Goal: Submit feedback/report problem: Submit feedback/report problem

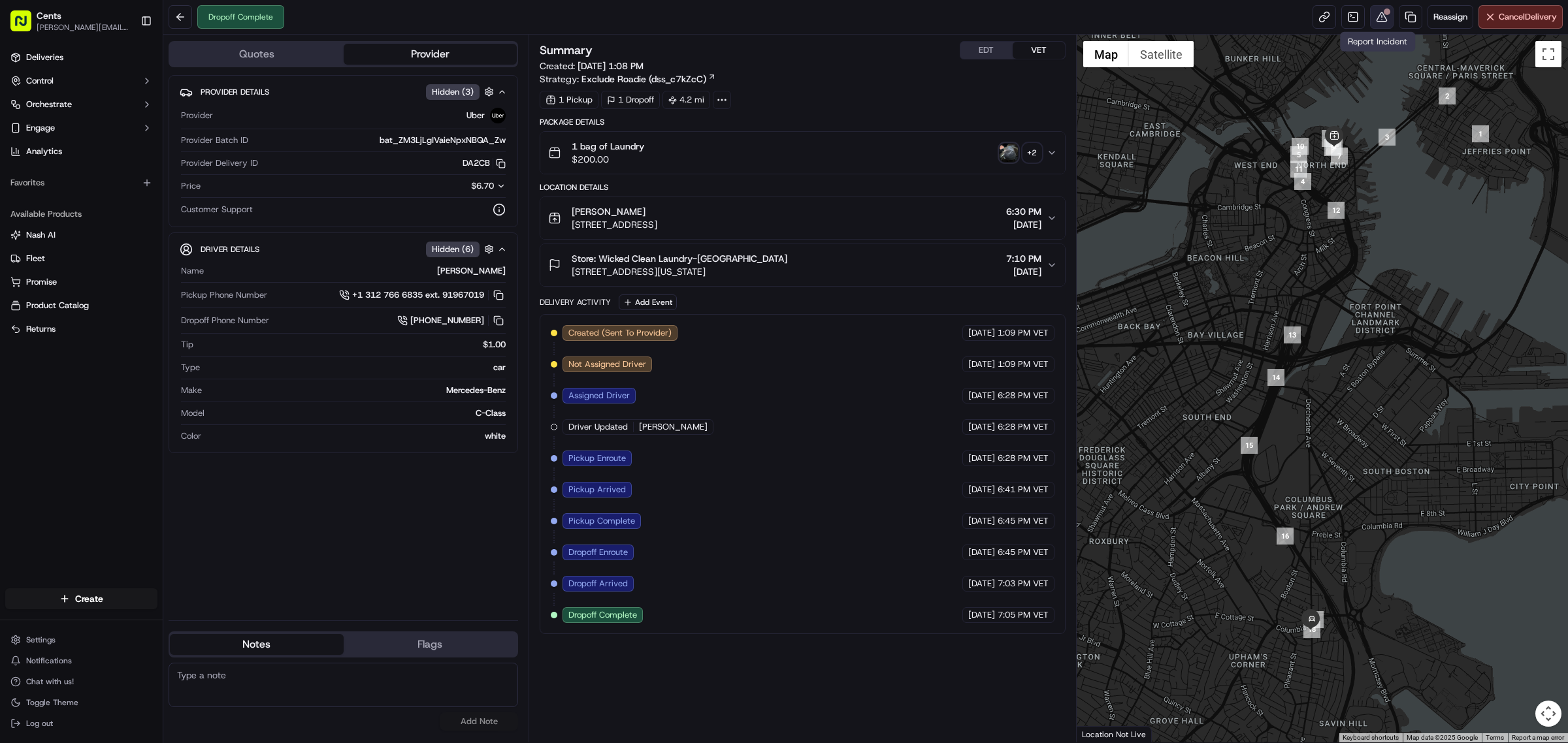
click at [1373, 16] on button at bounding box center [1382, 17] width 24 height 24
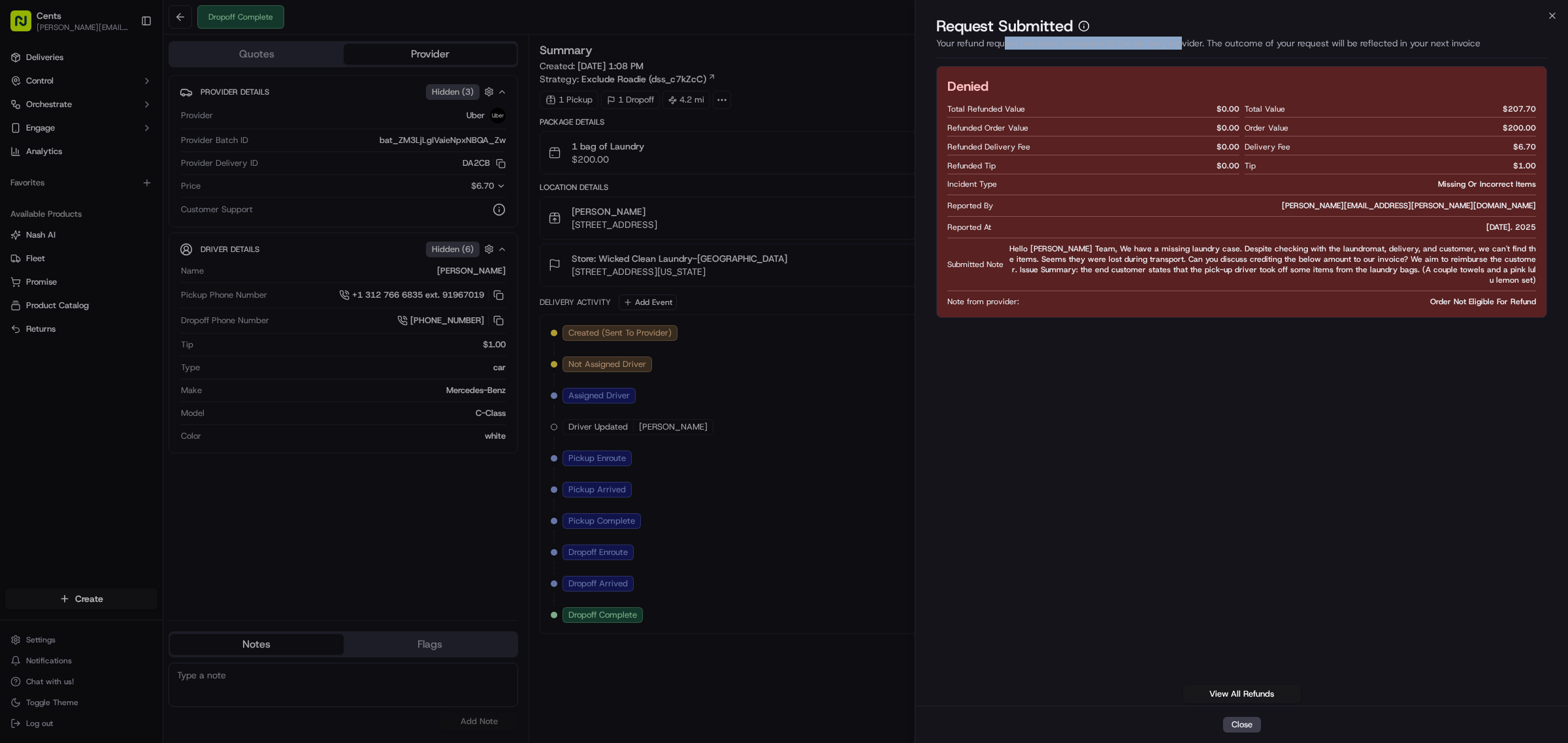
drag, startPoint x: 1007, startPoint y: 41, endPoint x: 1190, endPoint y: 46, distance: 183.1
click at [1190, 46] on div "Your refund request has been forwarded to the delivery provider. The outcome of…" at bounding box center [1241, 47] width 611 height 22
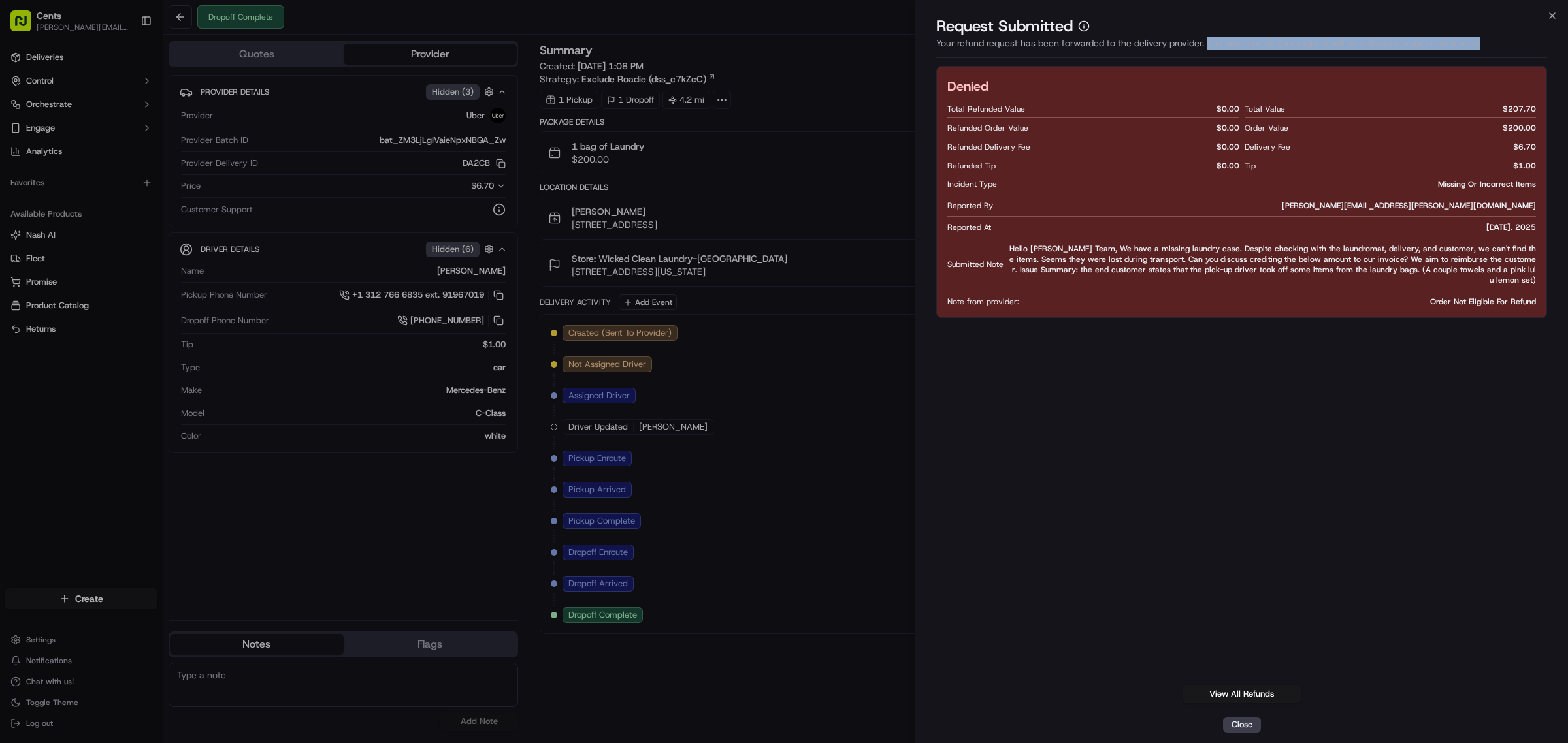
drag, startPoint x: 1210, startPoint y: 43, endPoint x: 1497, endPoint y: 40, distance: 287.0
click at [1497, 40] on div "Your refund request has been forwarded to the delivery provider. The outcome of…" at bounding box center [1241, 47] width 611 height 22
click at [1089, 331] on div "Denied Total Refunded Value $ 0.00 Refunded Order Value $ 0.00 Refunded Deliver…" at bounding box center [1241, 385] width 611 height 637
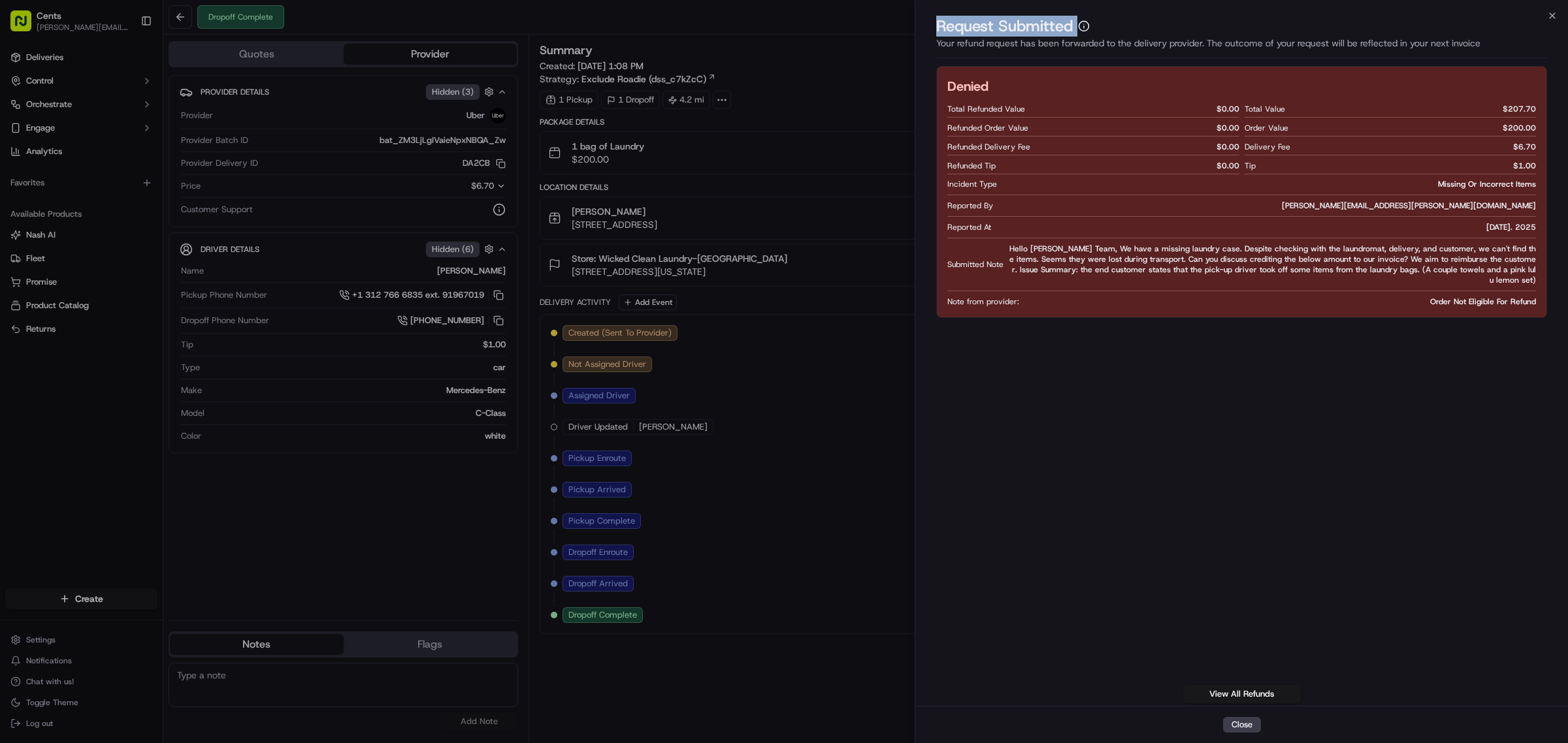
drag, startPoint x: 932, startPoint y: 24, endPoint x: 1120, endPoint y: 20, distance: 188.0
click at [1120, 20] on div "Request Submitted Your refund request has been forwarded to the delivery provid…" at bounding box center [1242, 40] width 653 height 48
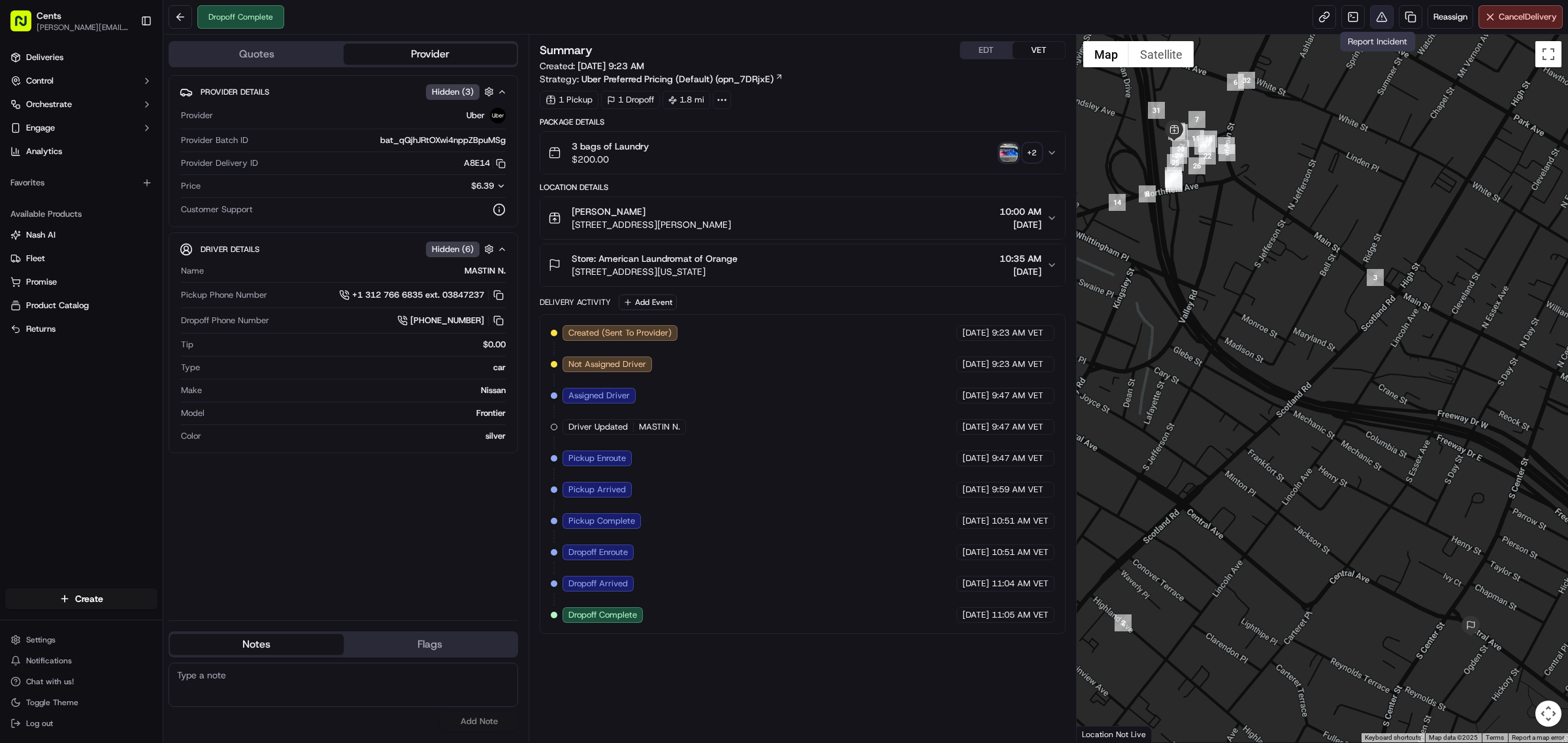
click at [1376, 11] on button at bounding box center [1382, 17] width 24 height 24
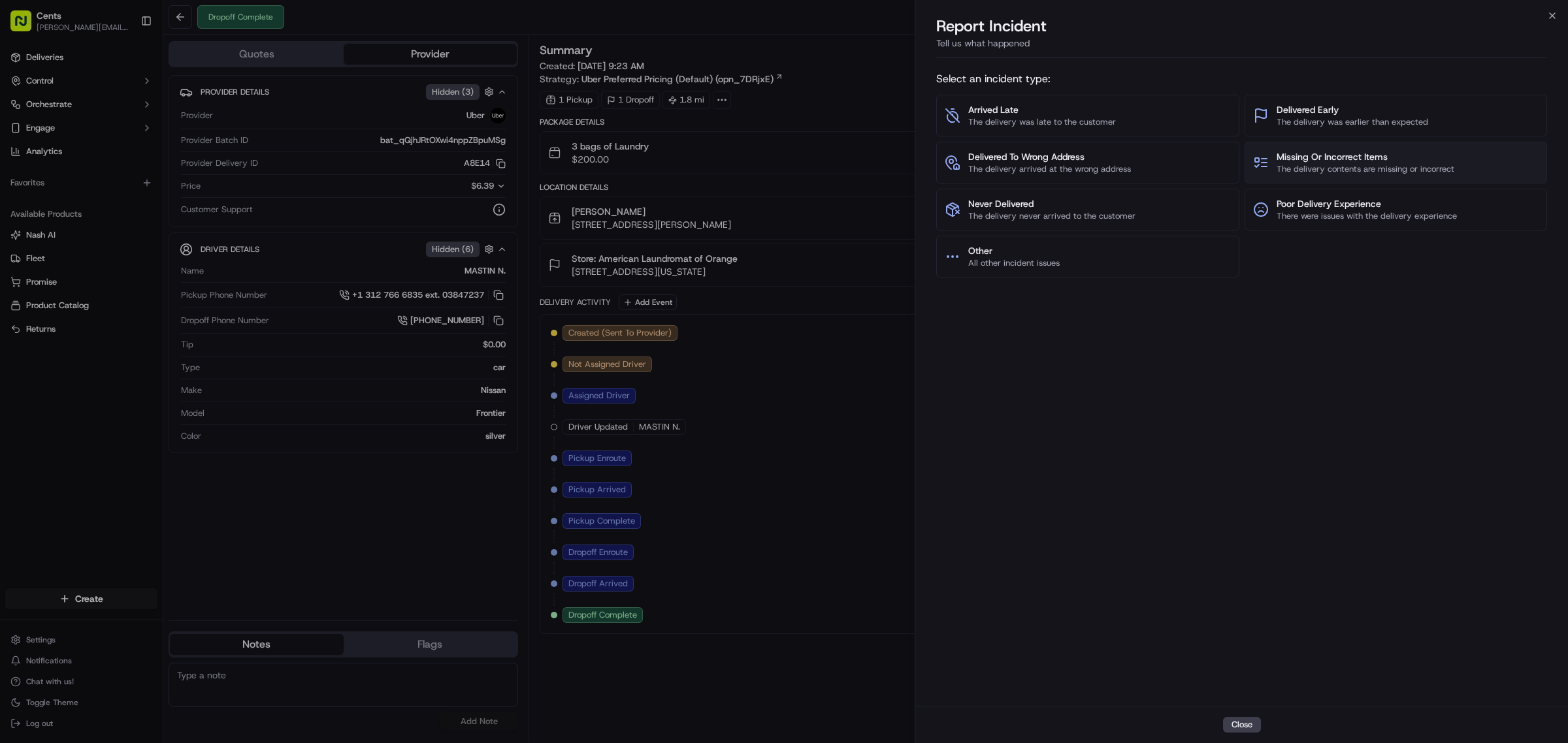
click at [1324, 159] on span "Missing Or Incorrect Items" at bounding box center [1365, 157] width 178 height 13
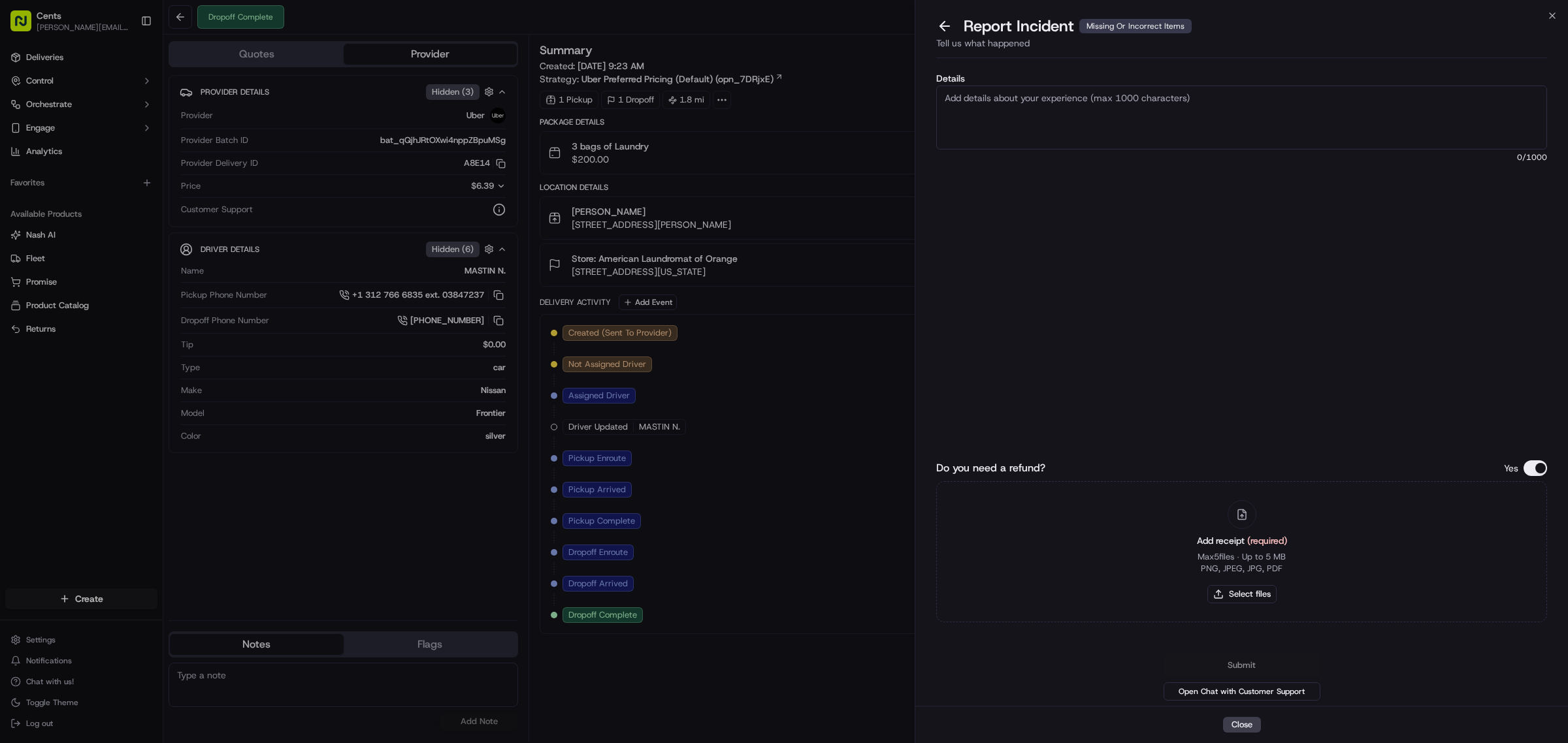
click at [1079, 116] on textarea "Details" at bounding box center [1241, 117] width 611 height 64
click at [1138, 25] on div "Missing Or Incorrect Items" at bounding box center [1136, 26] width 112 height 15
drag, startPoint x: 935, startPoint y: 46, endPoint x: 1072, endPoint y: 44, distance: 137.0
click at [1072, 44] on div "Report Incident Missing Or Incorrect Items Tell us what happened" at bounding box center [1242, 40] width 653 height 48
click at [945, 30] on button at bounding box center [945, 26] width 28 height 18
